Goal: Information Seeking & Learning: Check status

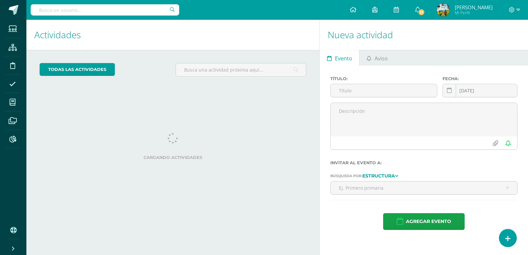
click at [110, 7] on input "text" at bounding box center [105, 9] width 149 height 11
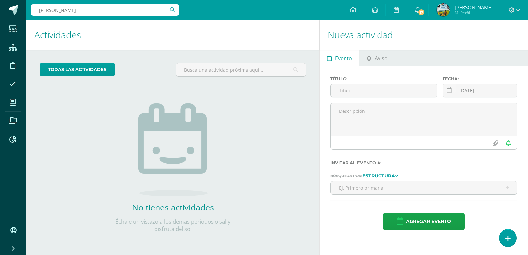
type input "[PERSON_NAME]"
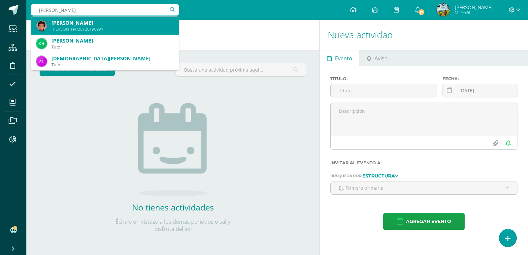
click at [102, 26] on div "[PERSON_NAME]" at bounding box center [112, 22] width 122 height 7
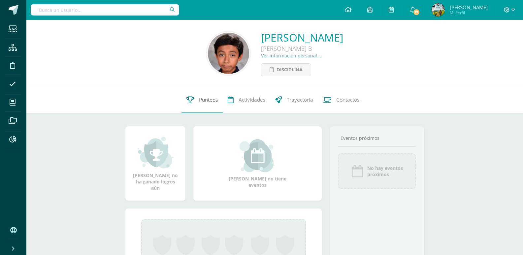
click at [206, 101] on span "Punteos" at bounding box center [208, 99] width 19 height 7
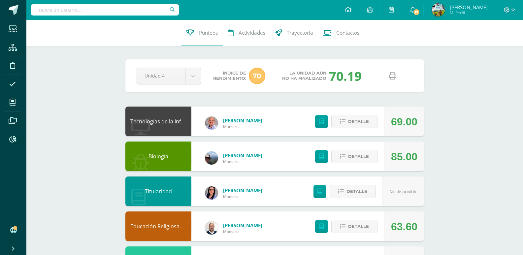
click at [396, 78] on link at bounding box center [392, 76] width 17 height 17
